Goal: Transaction & Acquisition: Book appointment/travel/reservation

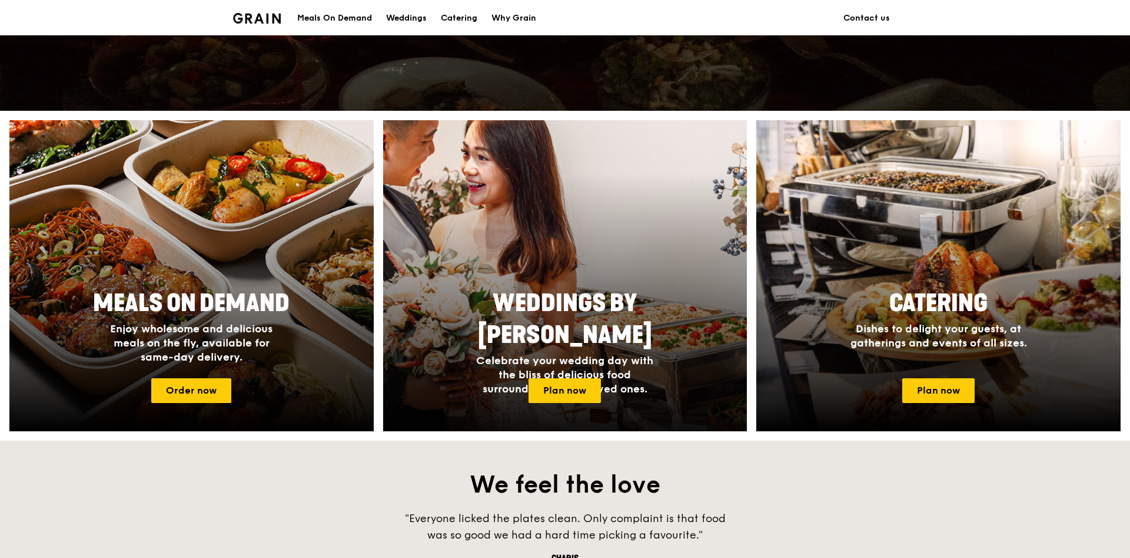
scroll to position [661, 0]
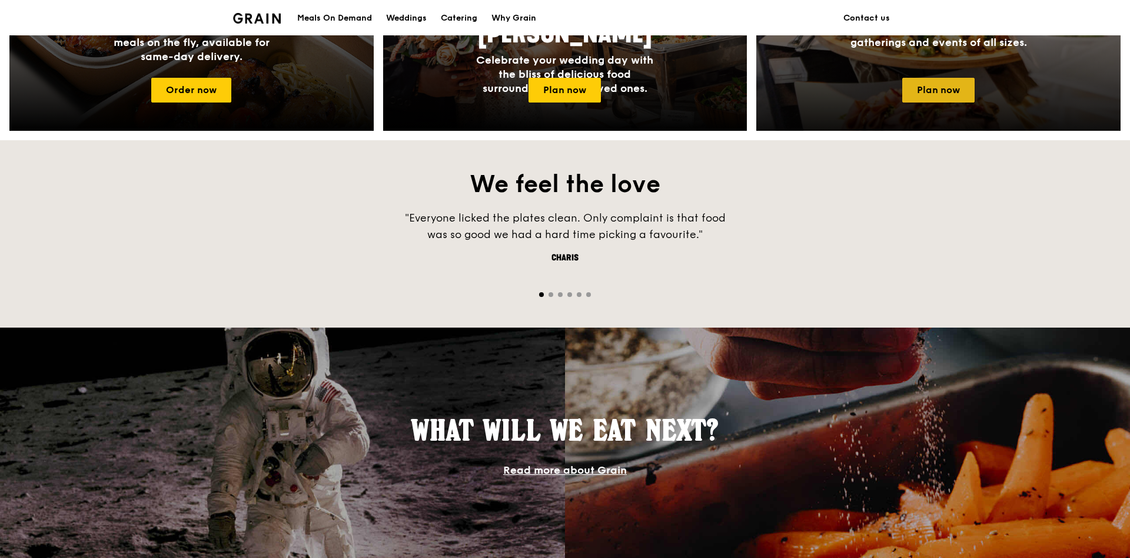
click at [972, 85] on link "Plan now" at bounding box center [939, 90] width 72 height 25
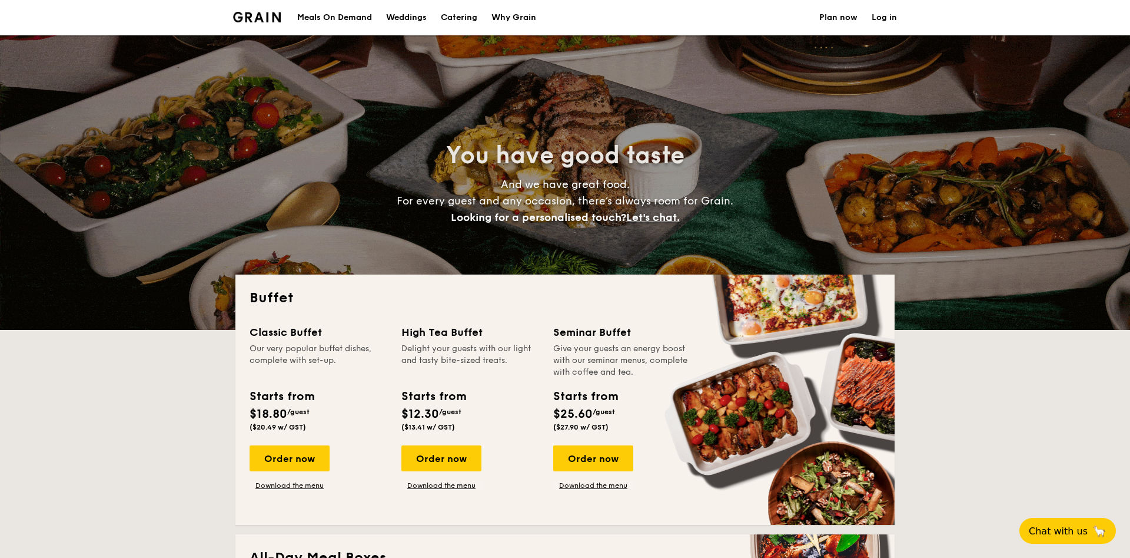
select select
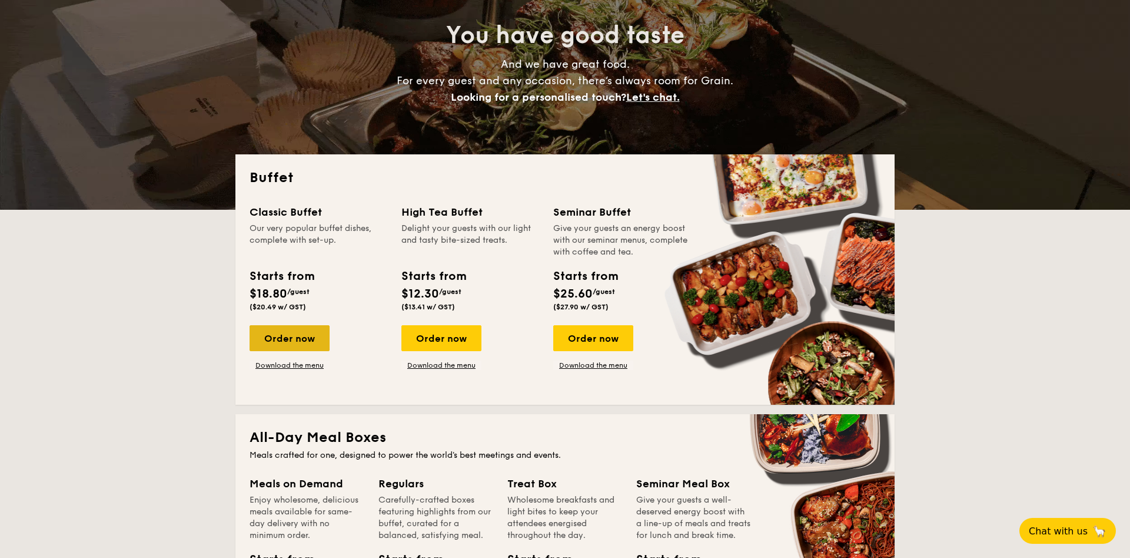
click at [305, 341] on div "Order now" at bounding box center [290, 338] width 80 height 26
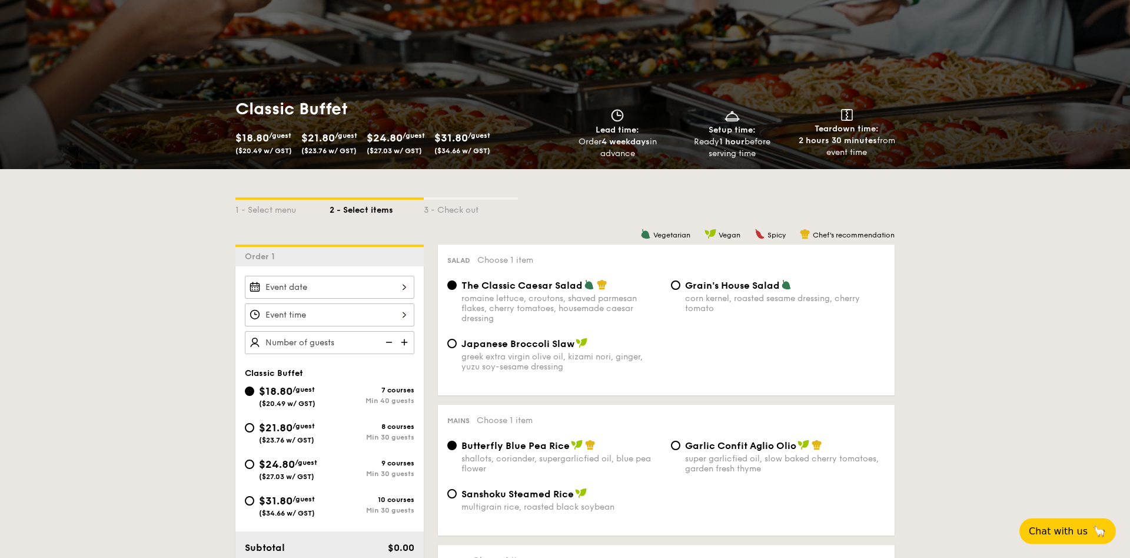
scroll to position [120, 0]
